Goal: Register for event/course

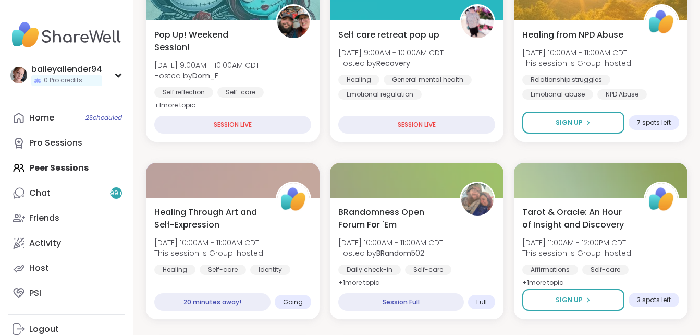
scroll to position [366, 0]
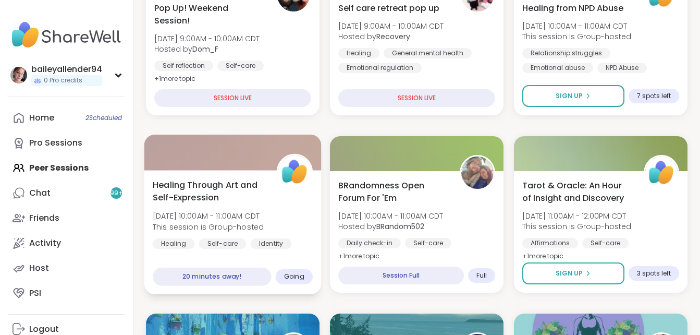
click at [264, 216] on span "[DATE] 10:00AM - 11:00AM CDT" at bounding box center [208, 216] width 111 height 10
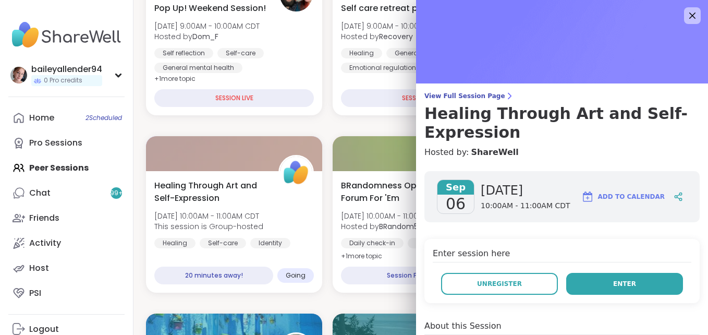
click at [593, 290] on button "Enter" at bounding box center [624, 284] width 117 height 22
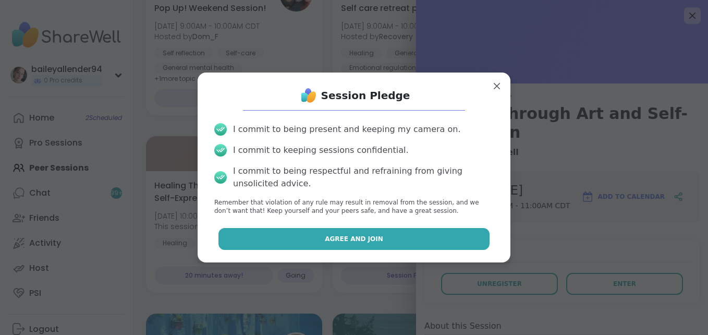
click at [391, 235] on button "Agree and Join" at bounding box center [354, 239] width 272 height 22
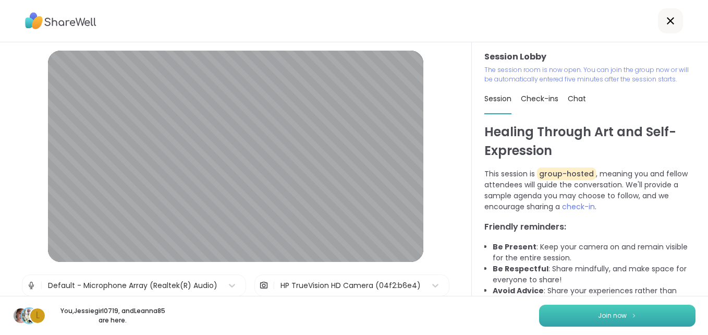
click at [596, 310] on button "Join now" at bounding box center [617, 315] width 156 height 22
